Goal: Task Accomplishment & Management: Use online tool/utility

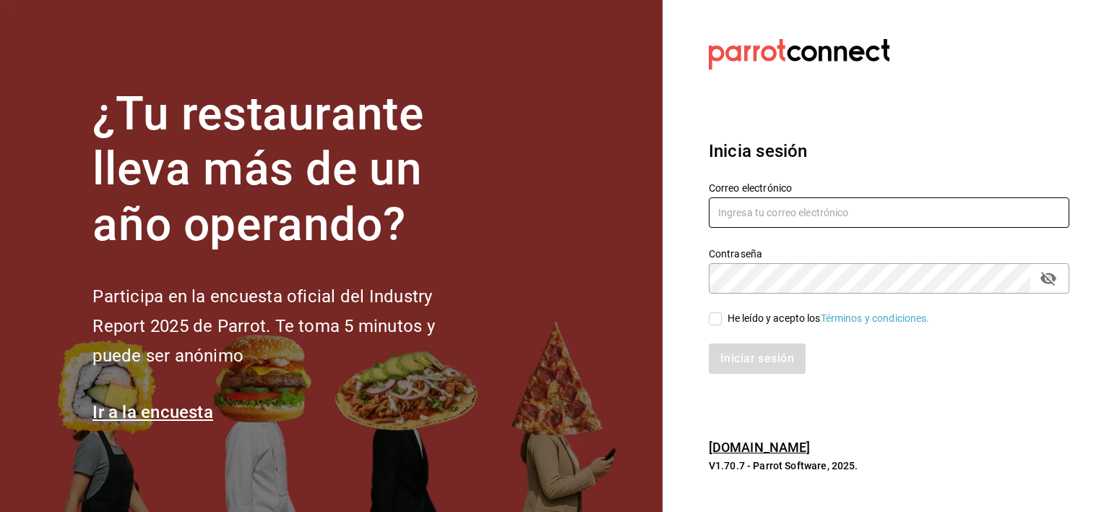
type input "luis.urbina@grupocosteno.com"
click at [718, 317] on input "He leído y acepto los Términos y condiciones." at bounding box center [715, 318] width 13 height 13
checkbox input "true"
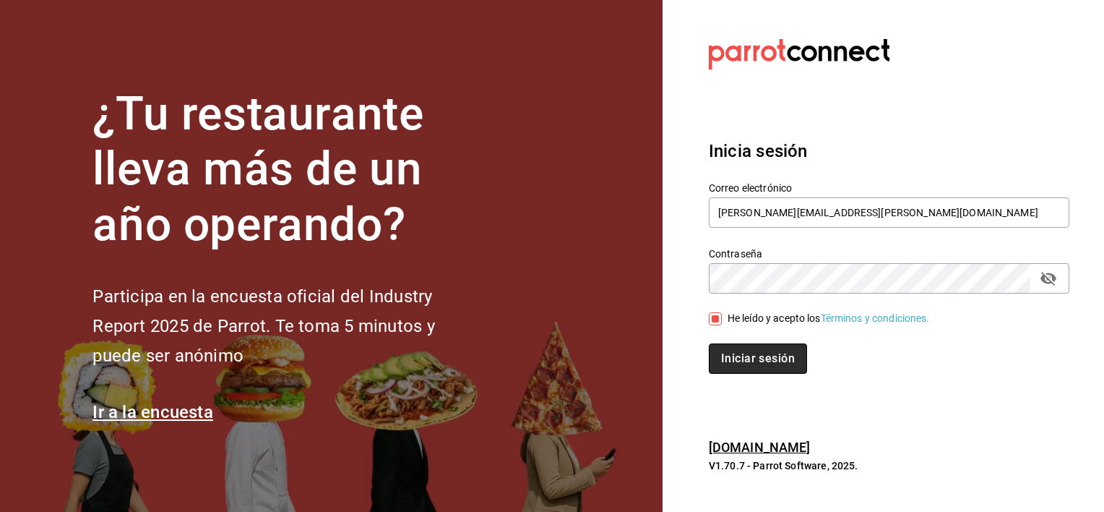
click at [747, 363] on button "Iniciar sesión" at bounding box center [758, 358] width 98 height 30
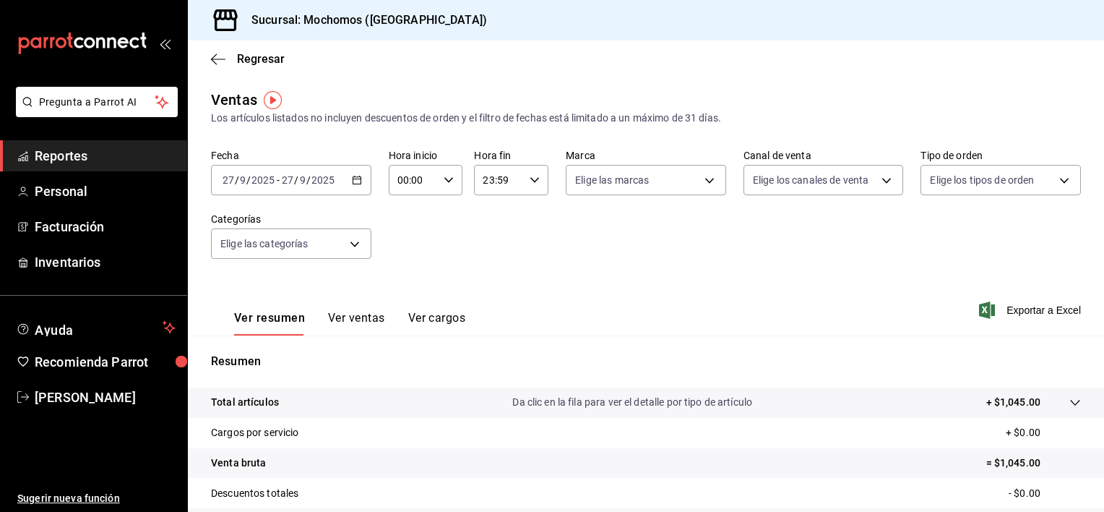
click at [353, 180] on icon "button" at bounding box center [357, 180] width 10 height 10
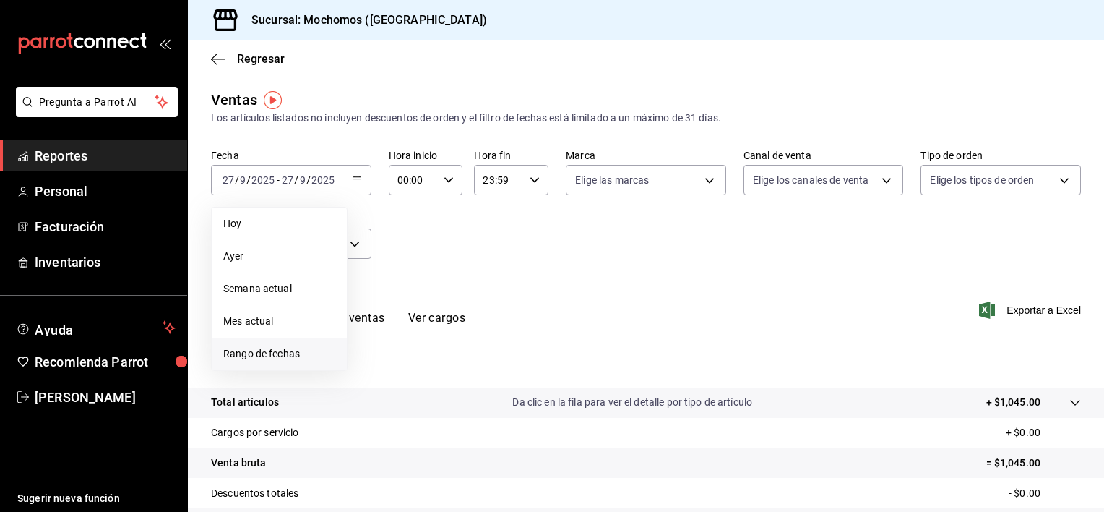
click at [280, 352] on span "Rango de fechas" at bounding box center [279, 353] width 112 height 15
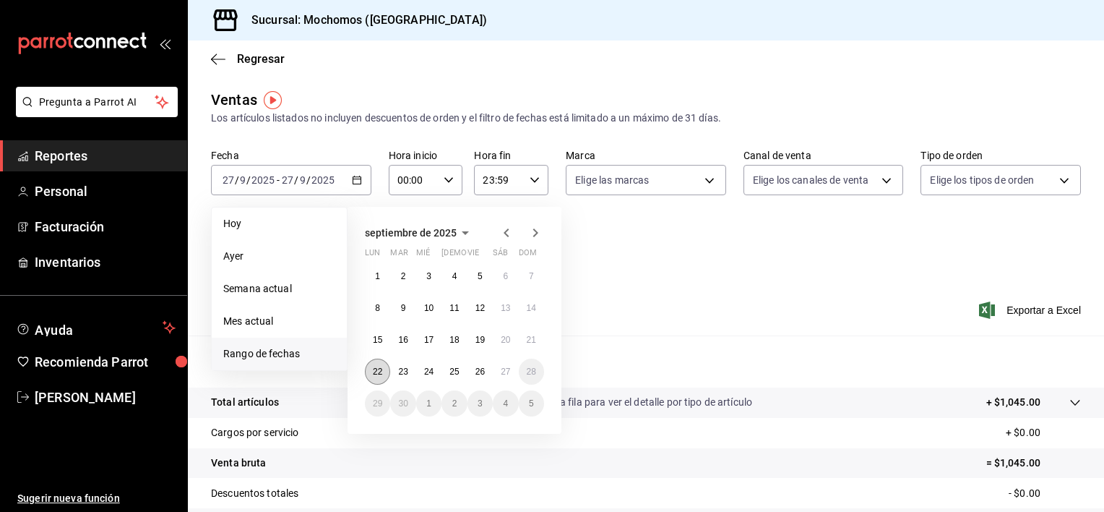
click at [380, 366] on abbr "22" at bounding box center [377, 371] width 9 height 10
click at [504, 375] on abbr "27" at bounding box center [505, 371] width 9 height 10
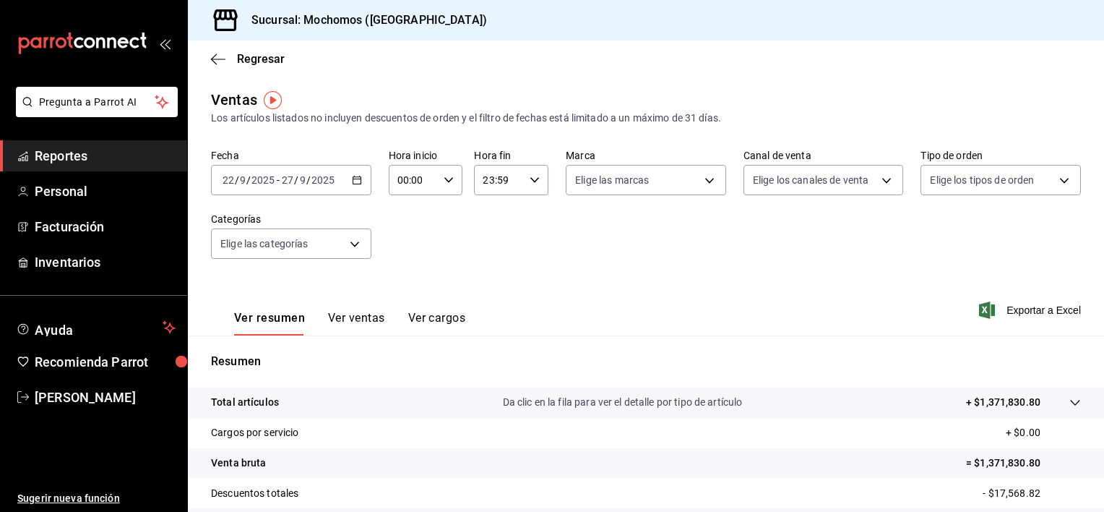
click at [450, 179] on icon "button" at bounding box center [449, 180] width 10 height 10
click at [413, 212] on button "00" at bounding box center [405, 216] width 31 height 29
click at [413, 212] on button "05" at bounding box center [405, 216] width 31 height 29
type input "05:00"
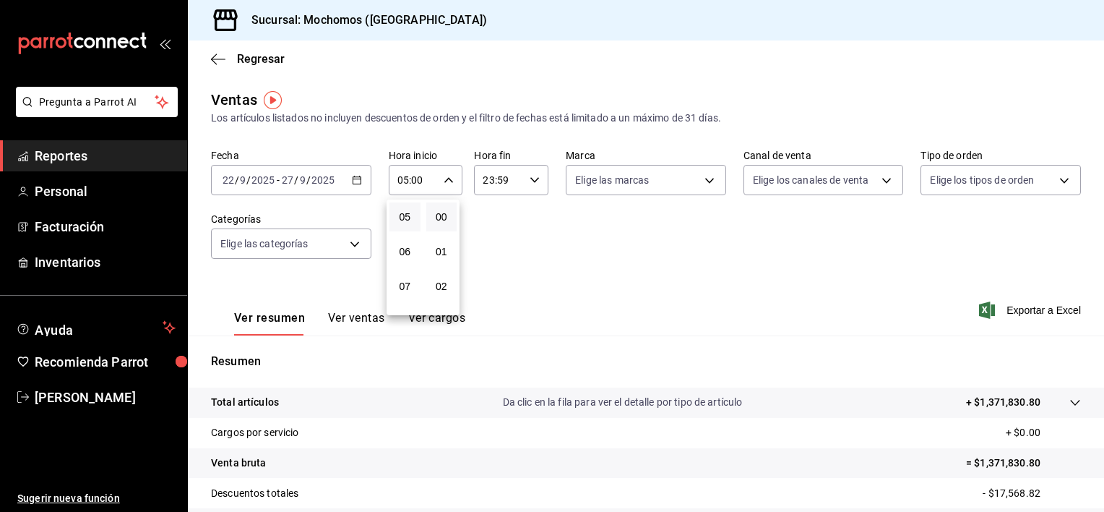
click at [538, 234] on div at bounding box center [552, 256] width 1104 height 512
click at [1006, 304] on span "Exportar a Excel" at bounding box center [1031, 309] width 99 height 17
